Goal: Information Seeking & Learning: Learn about a topic

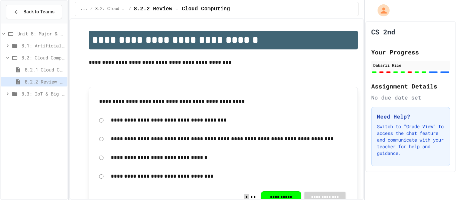
click at [35, 91] on span "8.3: IoT & Big Data" at bounding box center [42, 93] width 43 height 7
click at [53, 108] on span "8.3.1 The Internet of Things and Big Data: Our Connected Digital World" at bounding box center [45, 105] width 40 height 7
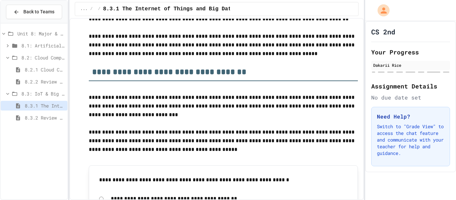
scroll to position [89, 0]
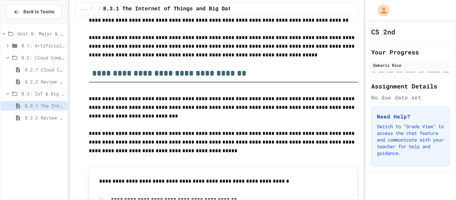
click at [38, 84] on span "8.2.2 Review - Cloud Computing" at bounding box center [45, 81] width 40 height 7
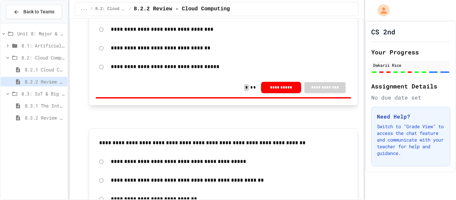
scroll to position [421, 0]
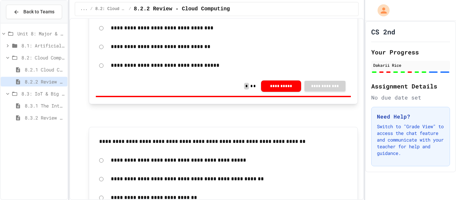
click at [55, 103] on span "8.3.1 The Internet of Things and Big Data: Our Connected Digital World" at bounding box center [45, 105] width 40 height 7
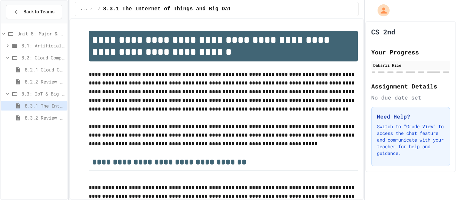
click at [46, 80] on span "8.2.2 Review - Cloud Computing" at bounding box center [45, 81] width 40 height 7
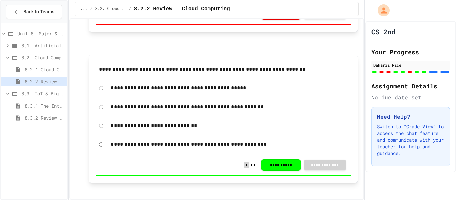
scroll to position [492, 0]
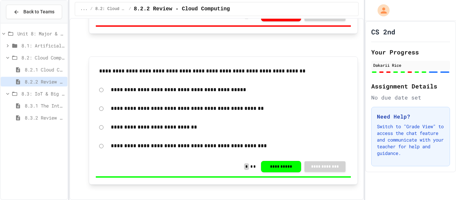
click at [215, 44] on p at bounding box center [223, 40] width 269 height 9
click at [50, 104] on span "8.3.1 The Internet of Things and Big Data: Our Connected Digital World" at bounding box center [45, 105] width 40 height 7
